Goal: Communication & Community: Answer question/provide support

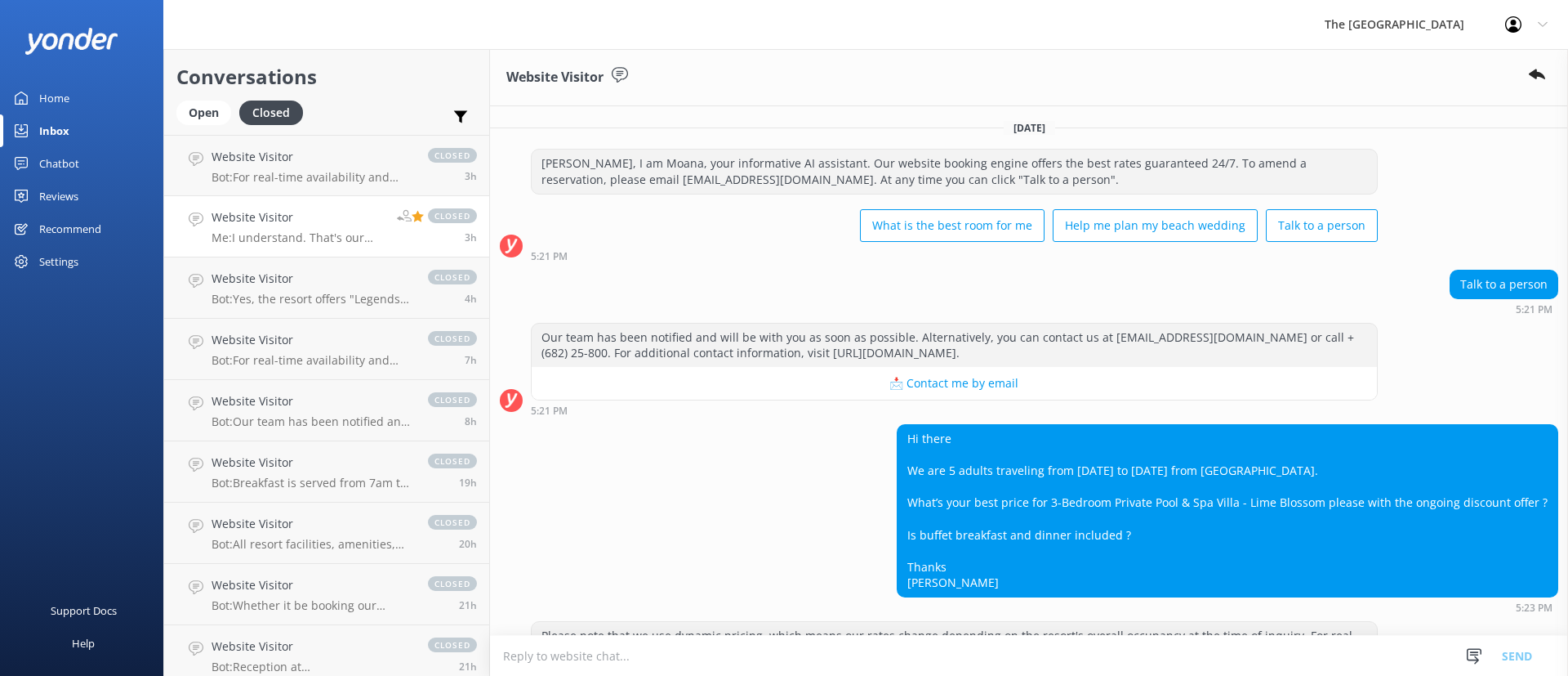
scroll to position [1090, 0]
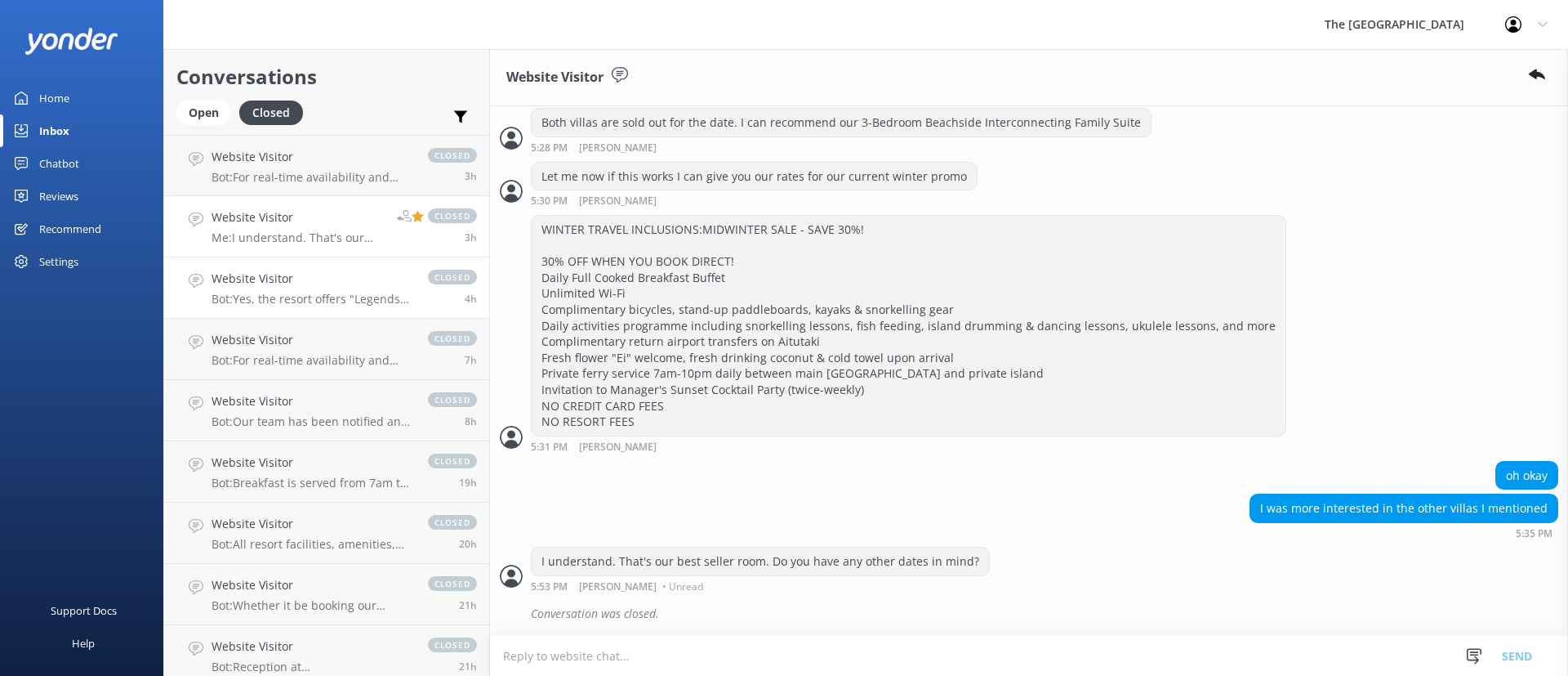
click at [308, 285] on h4 "Website Visitor" at bounding box center [312, 278] width 200 height 18
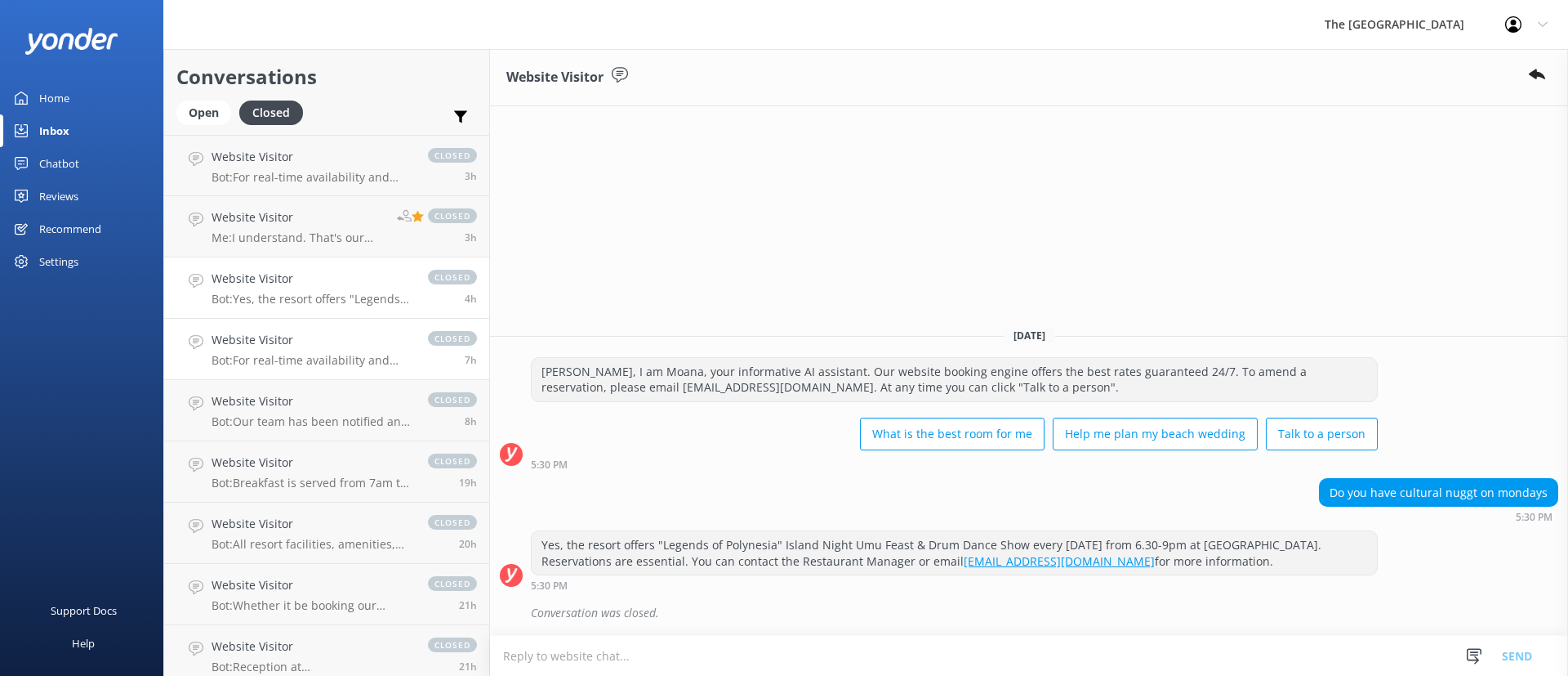
click at [316, 364] on p "Bot: For real-time availability and accommodation bookings, please visit [URL][…" at bounding box center [312, 360] width 200 height 14
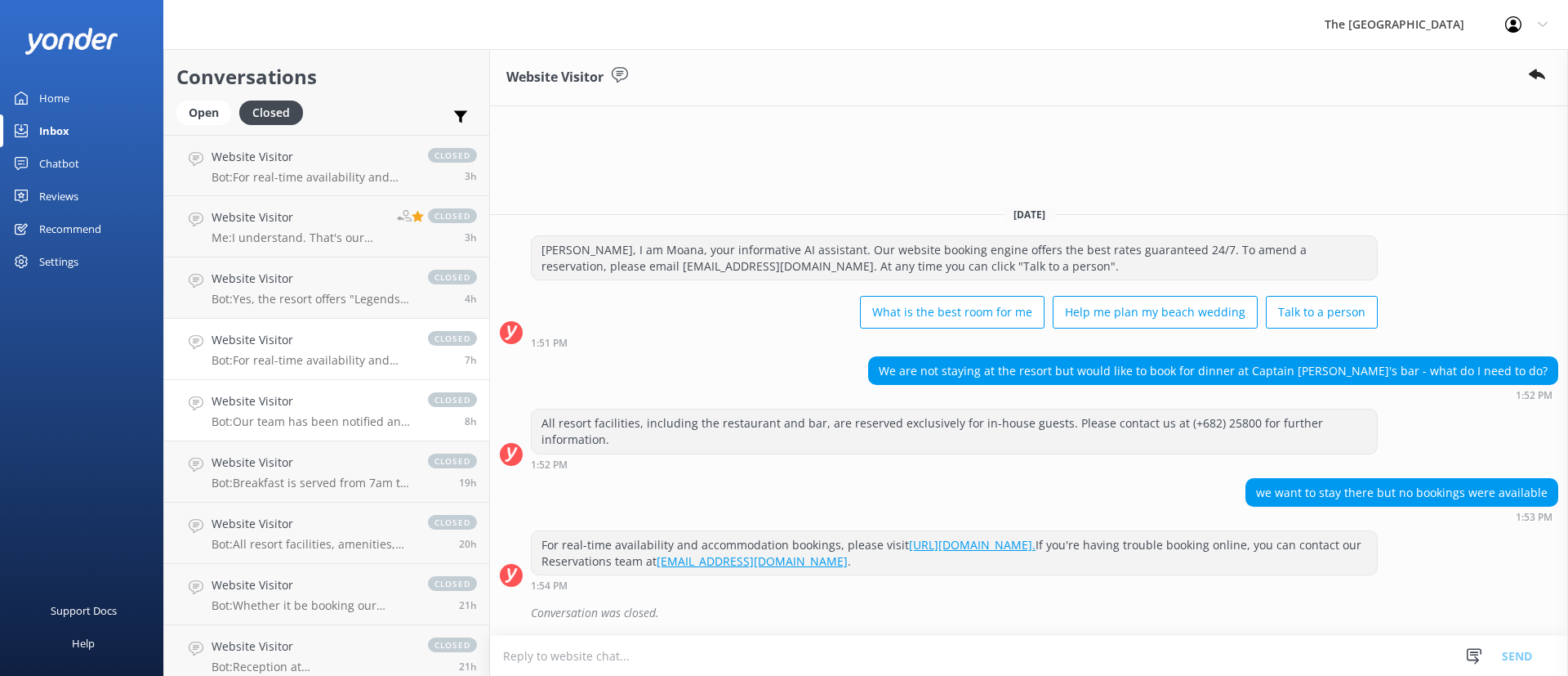
click at [272, 414] on p "Bot: Our team has been notified and will be with you as soon as possible. Alter…" at bounding box center [312, 421] width 200 height 14
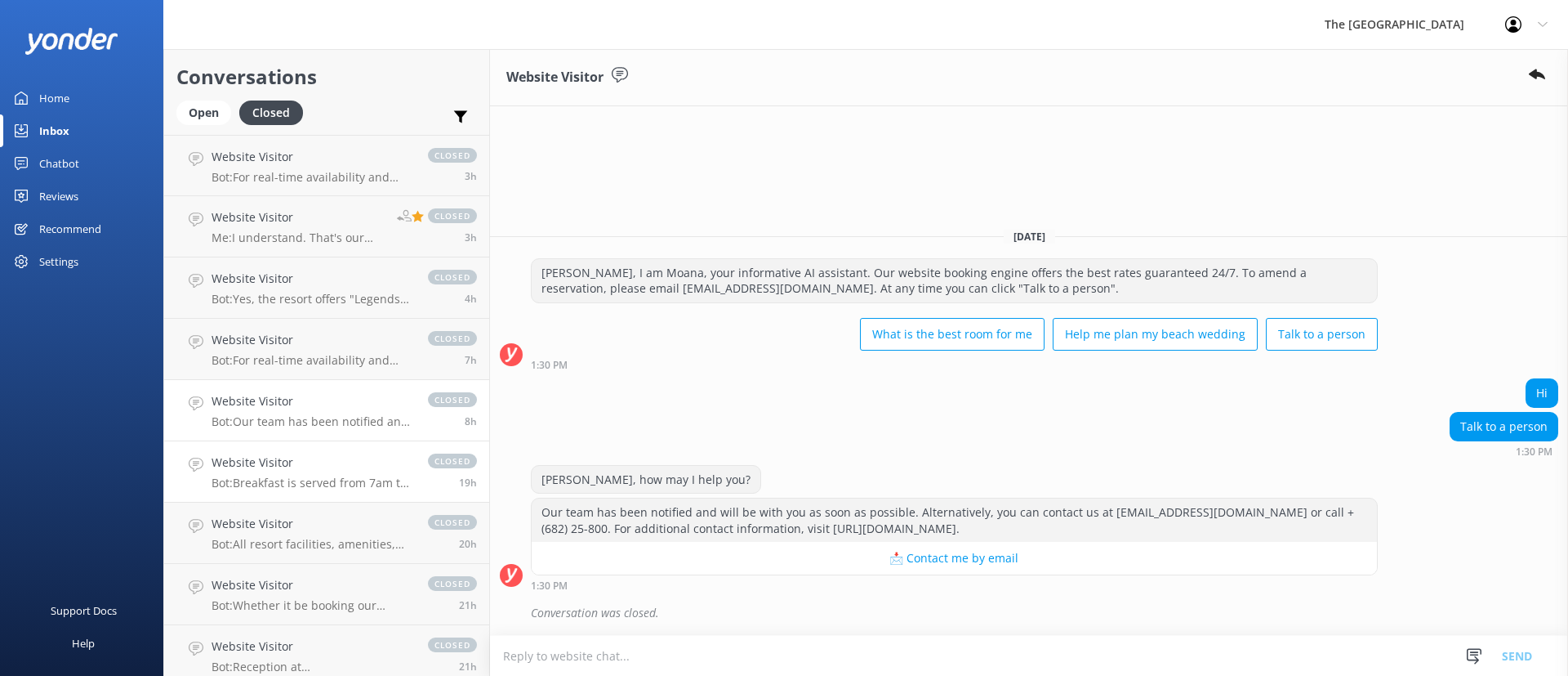
click at [288, 467] on h4 "Website Visitor" at bounding box center [312, 462] width 200 height 18
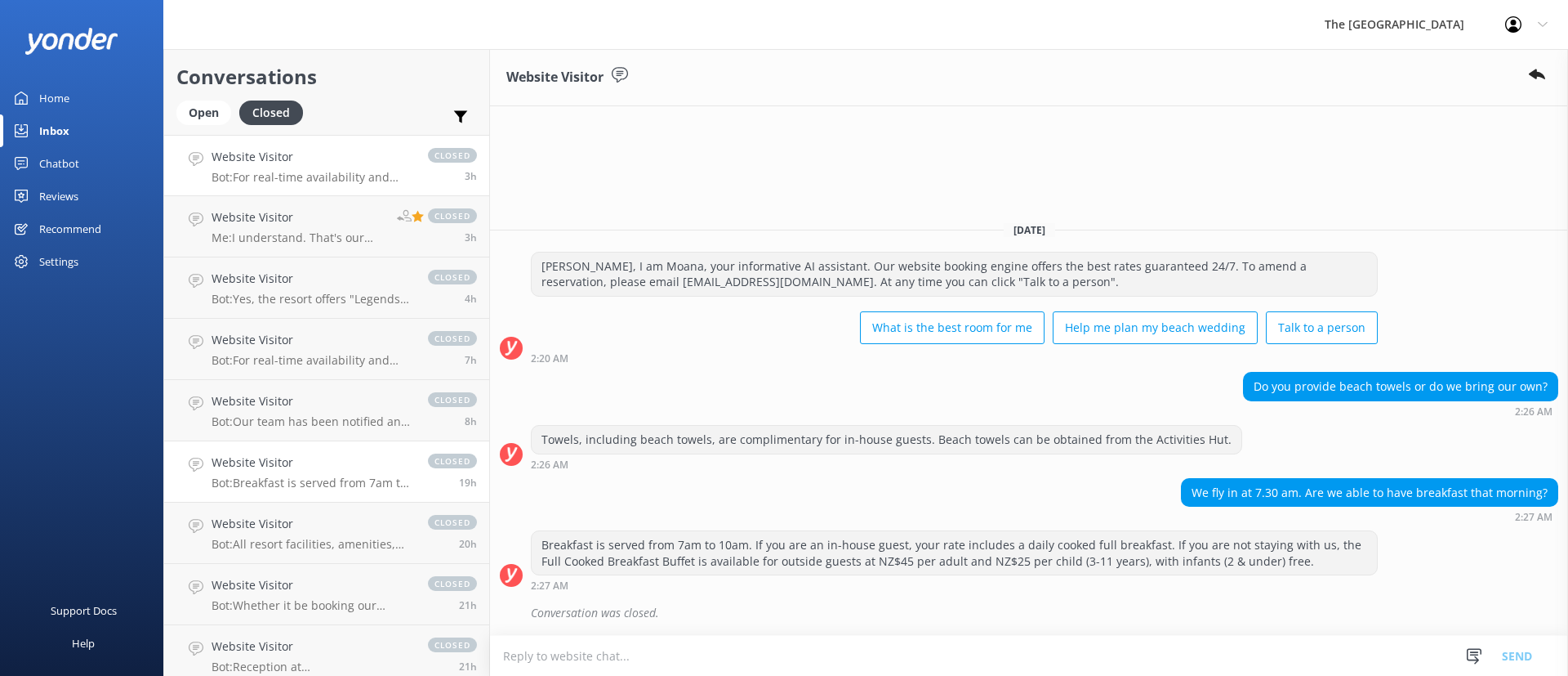
click at [250, 174] on p "Bot: For real-time availability and accommodation bookings, please visit [URL][…" at bounding box center [312, 177] width 200 height 14
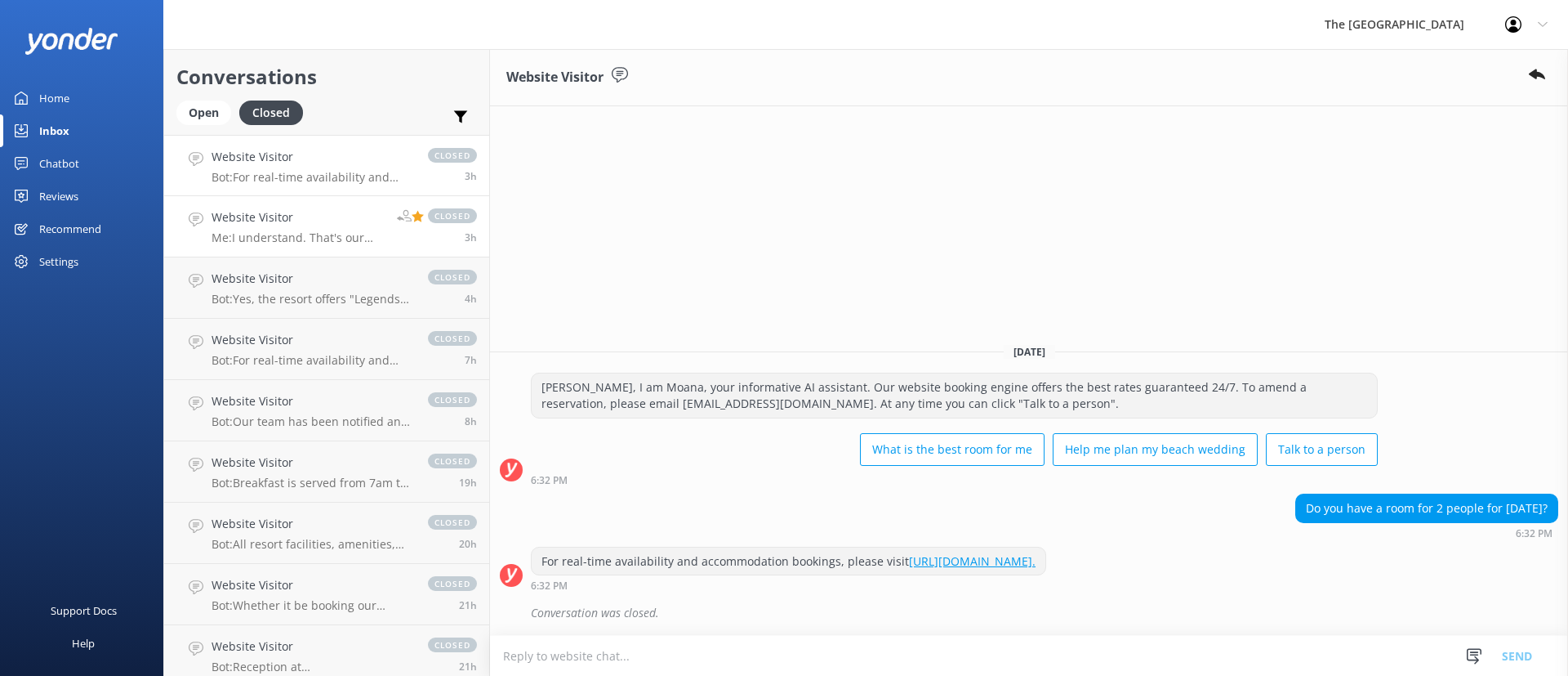
click at [274, 221] on h4 "Website Visitor" at bounding box center [298, 217] width 173 height 18
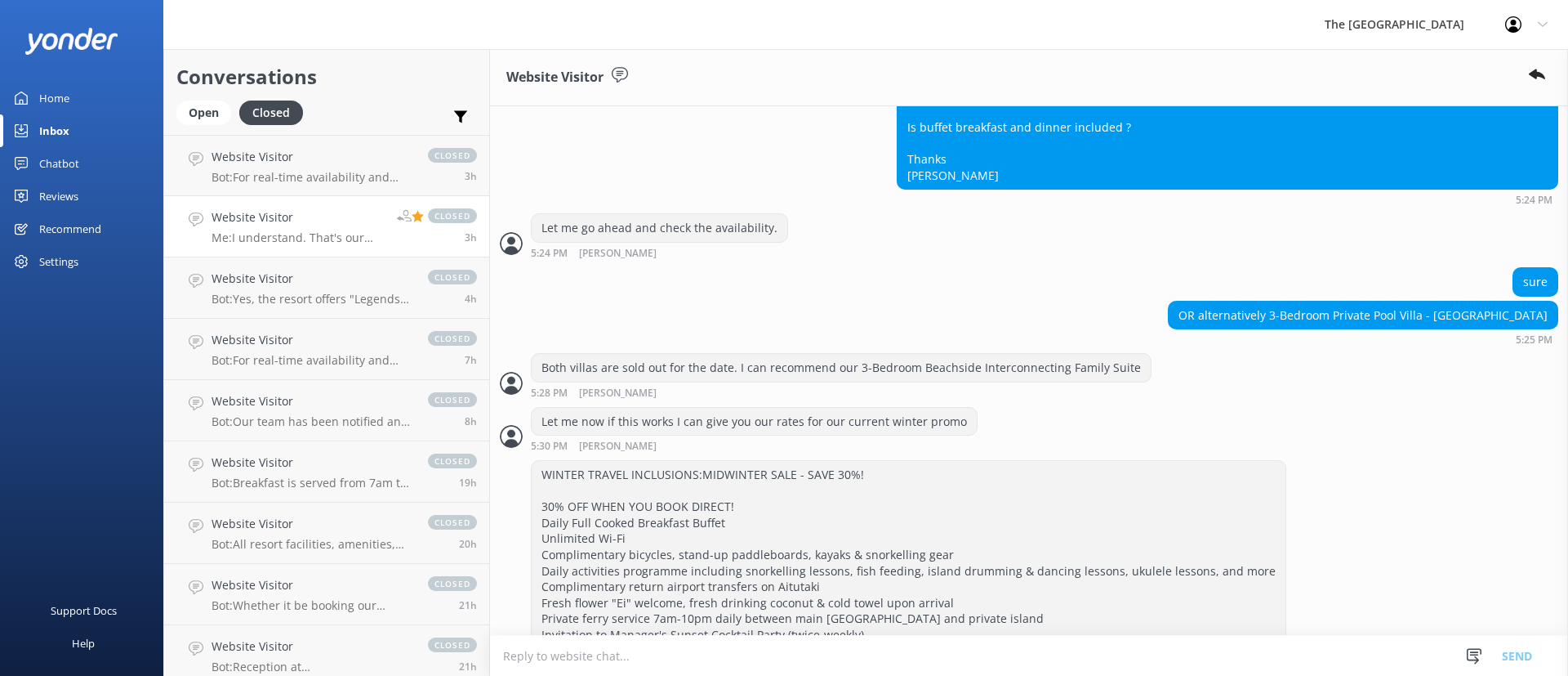
scroll to position [600, 0]
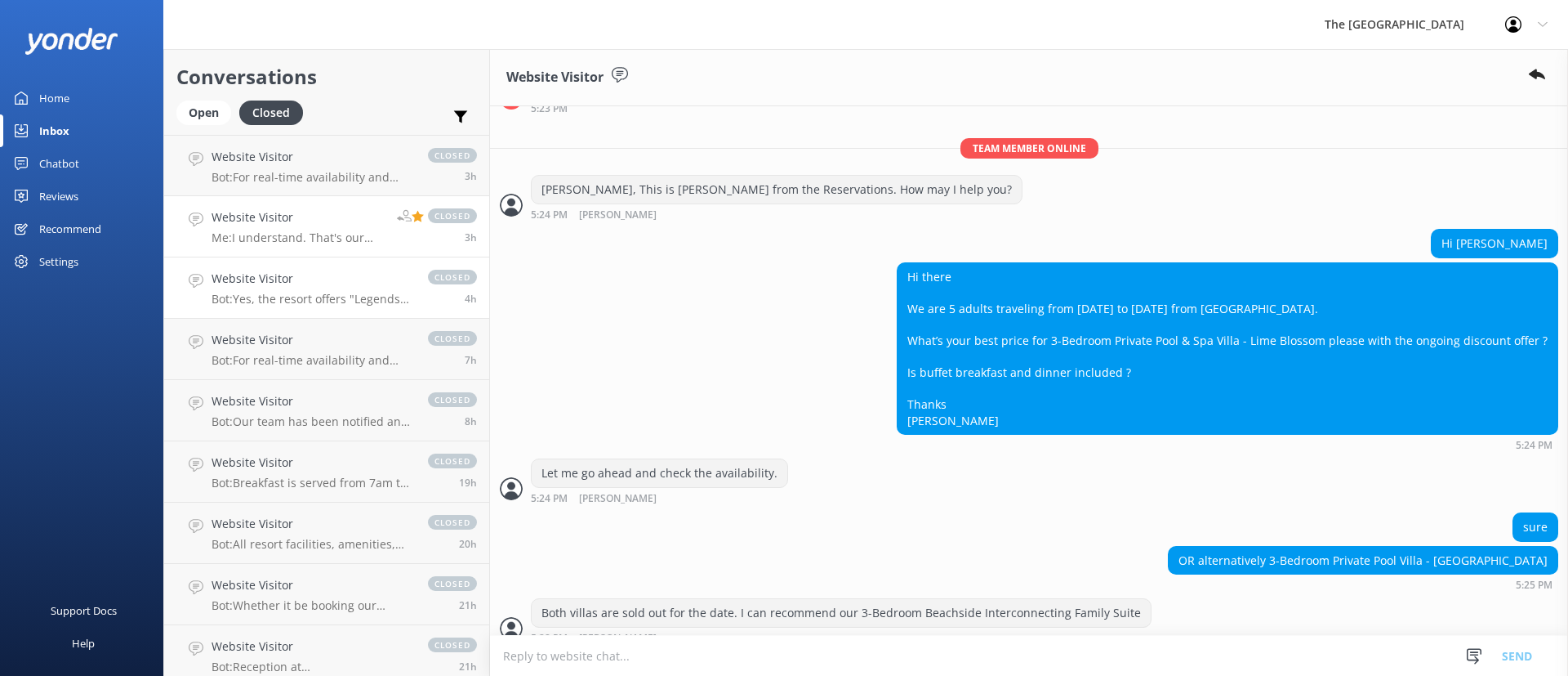
click at [310, 283] on h4 "Website Visitor" at bounding box center [312, 278] width 200 height 18
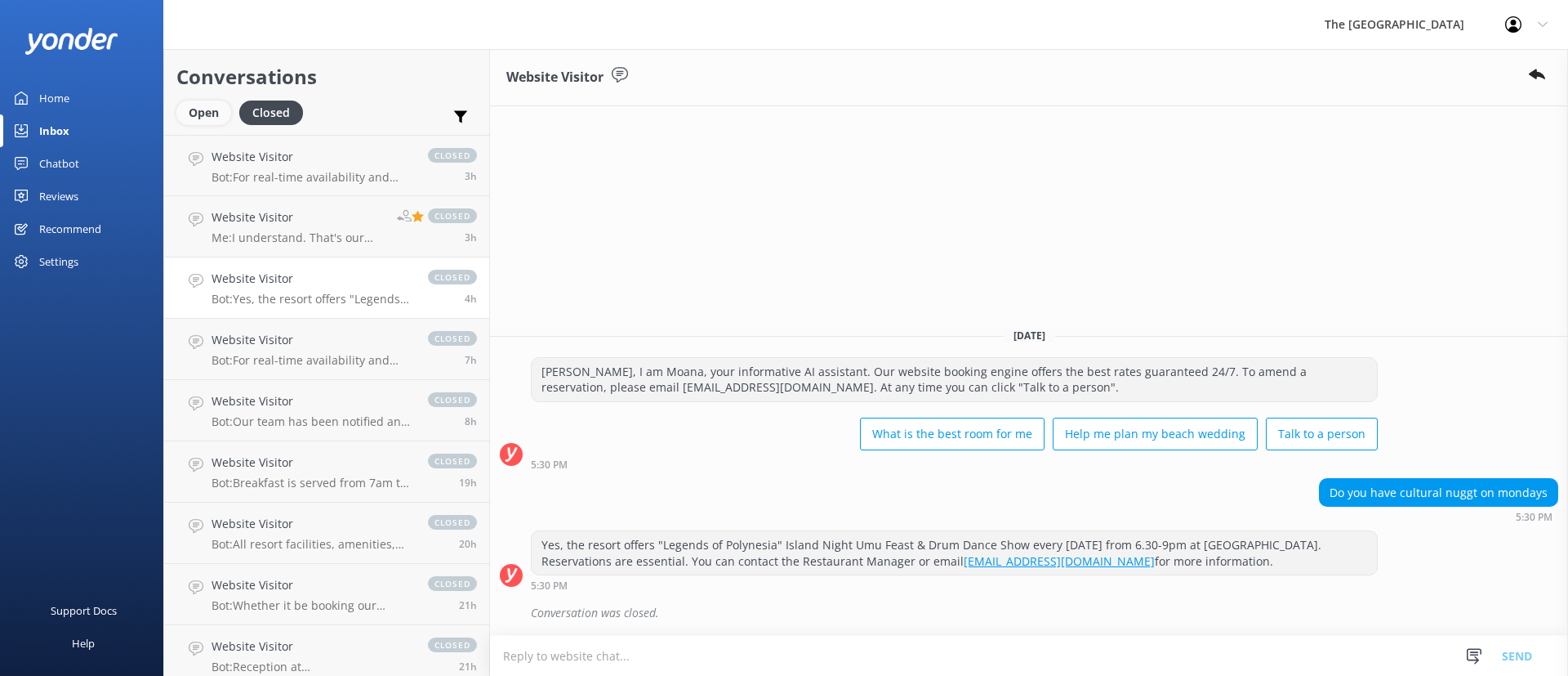
click at [215, 115] on div "Open" at bounding box center [203, 112] width 55 height 24
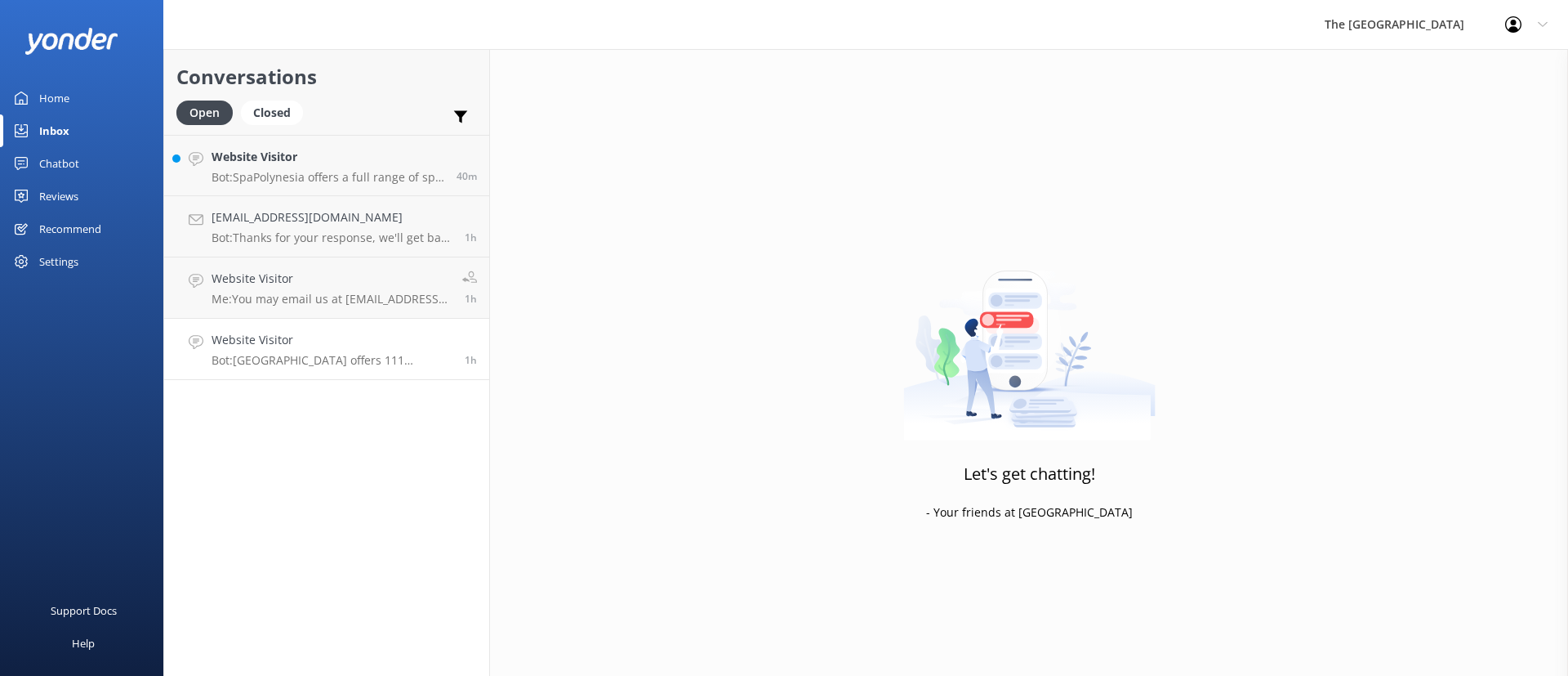
click at [383, 348] on h4 "Website Visitor" at bounding box center [332, 340] width 241 height 18
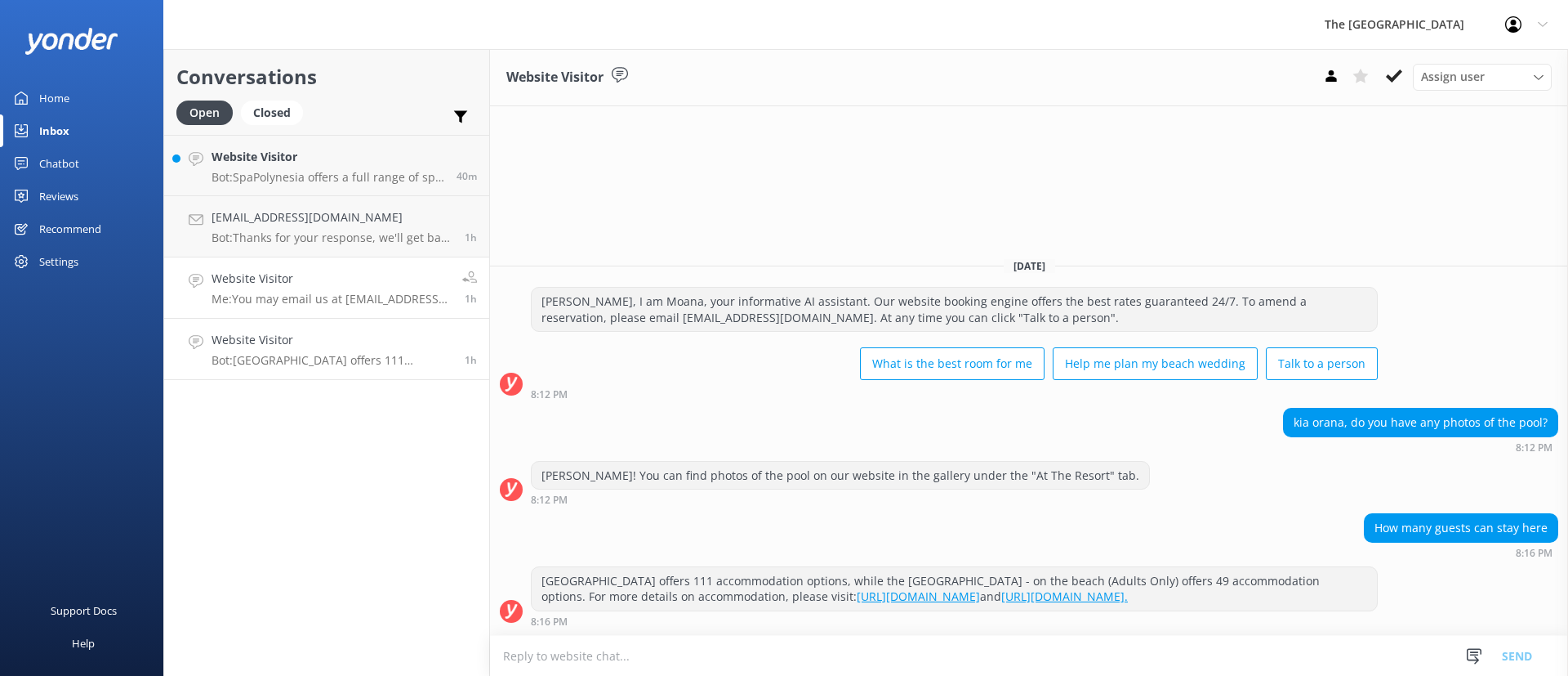
click at [361, 283] on h4 "Website Visitor" at bounding box center [331, 278] width 239 height 18
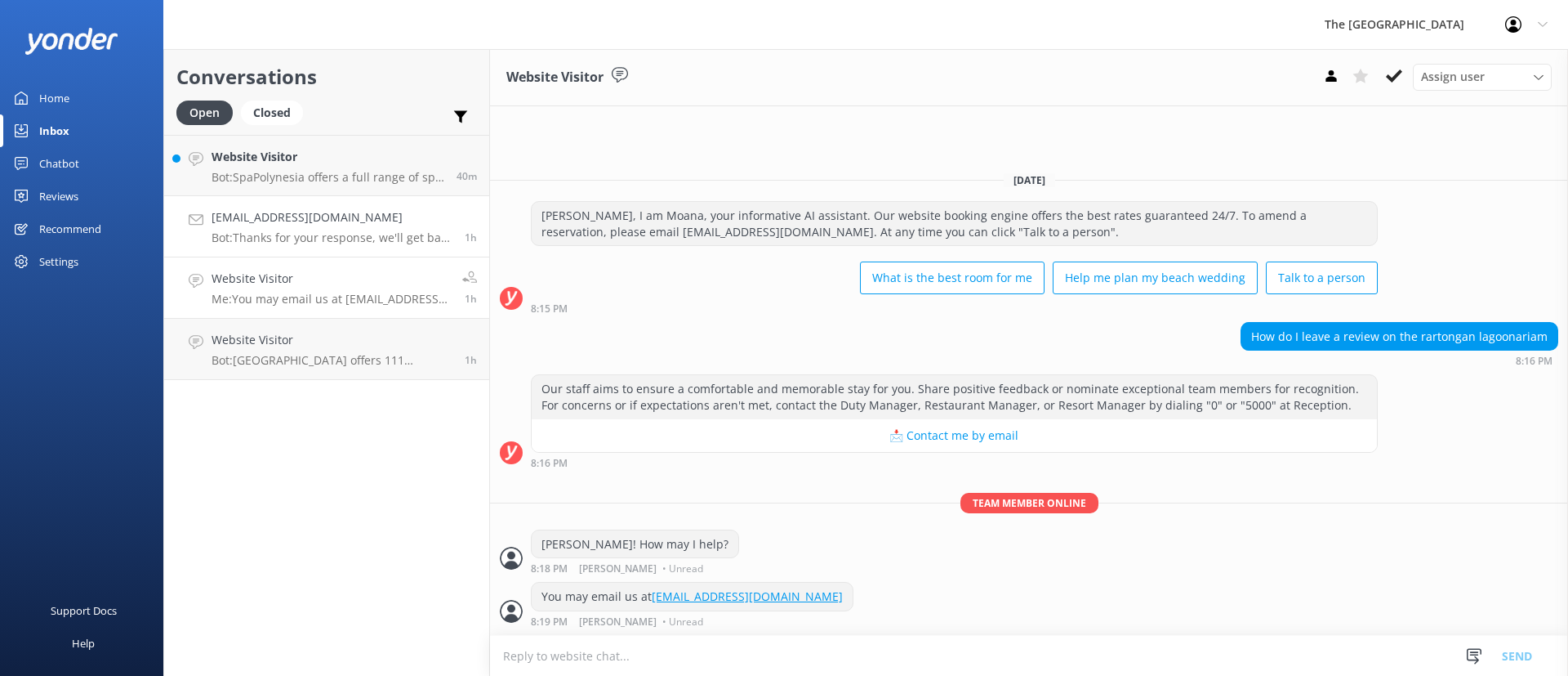
click at [307, 212] on h4 "[EMAIL_ADDRESS][DOMAIN_NAME]" at bounding box center [332, 217] width 241 height 18
